Goal: Check status

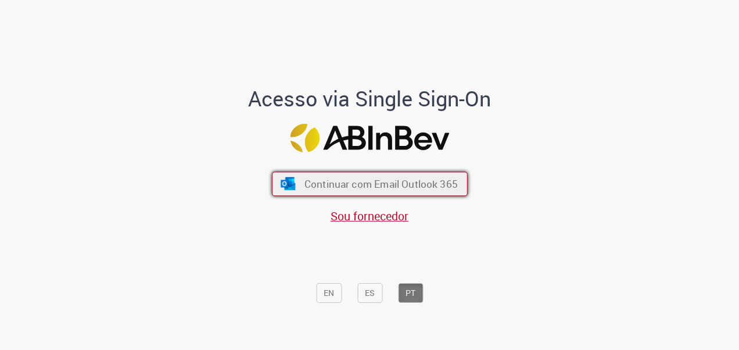
click at [434, 186] on span "Continuar com Email Outlook 365" at bounding box center [380, 183] width 153 height 13
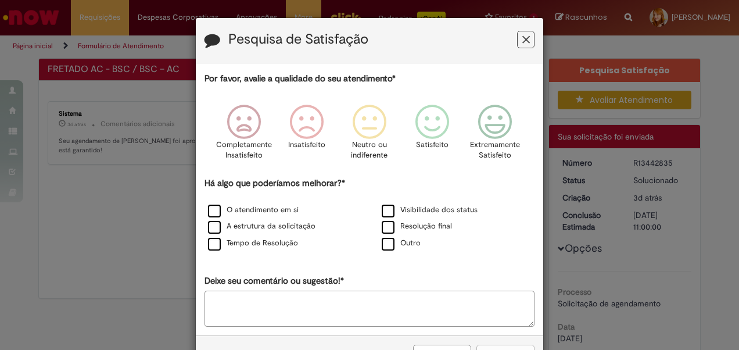
click at [534, 44] on div "Pesquisa de Satisfação" at bounding box center [370, 41] width 348 height 46
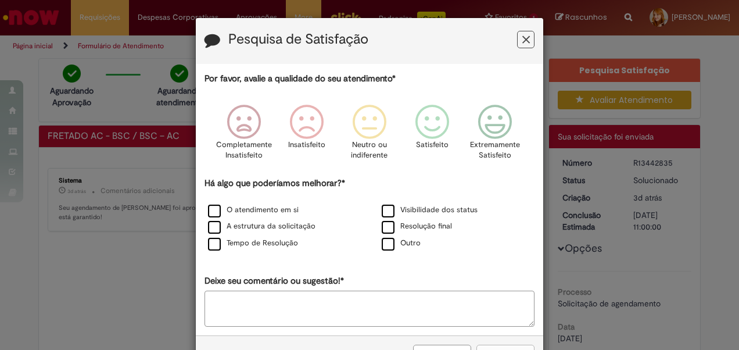
click at [527, 41] on button "Feedback" at bounding box center [525, 39] width 17 height 17
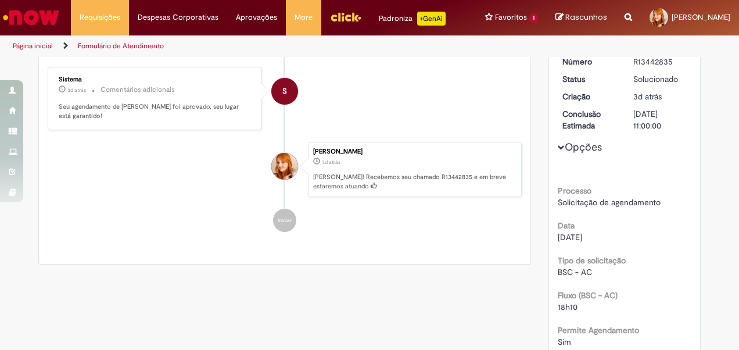
scroll to position [98, 0]
